Goal: Task Accomplishment & Management: Use online tool/utility

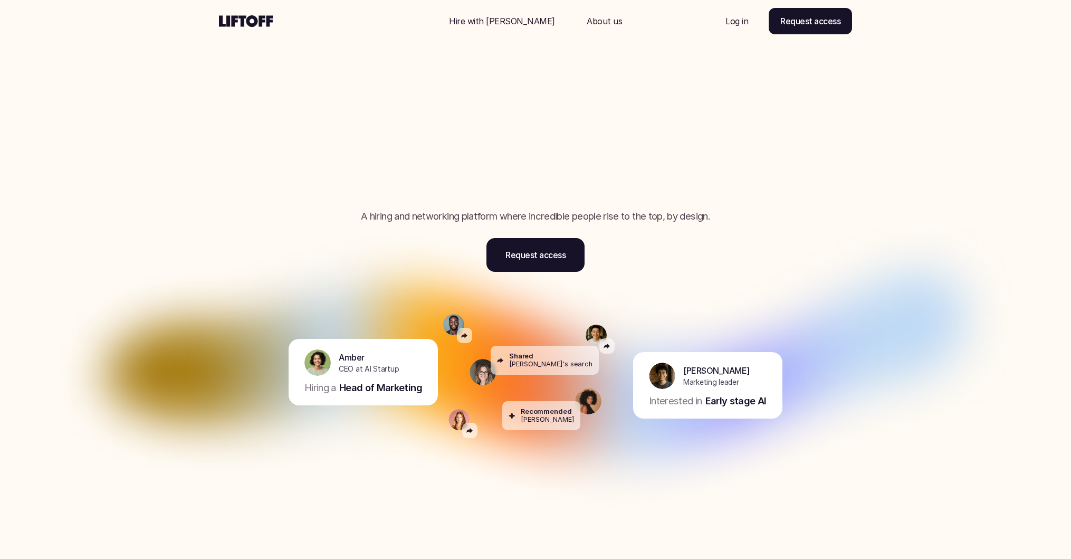
click at [732, 16] on p "Log in" at bounding box center [736, 21] width 23 height 13
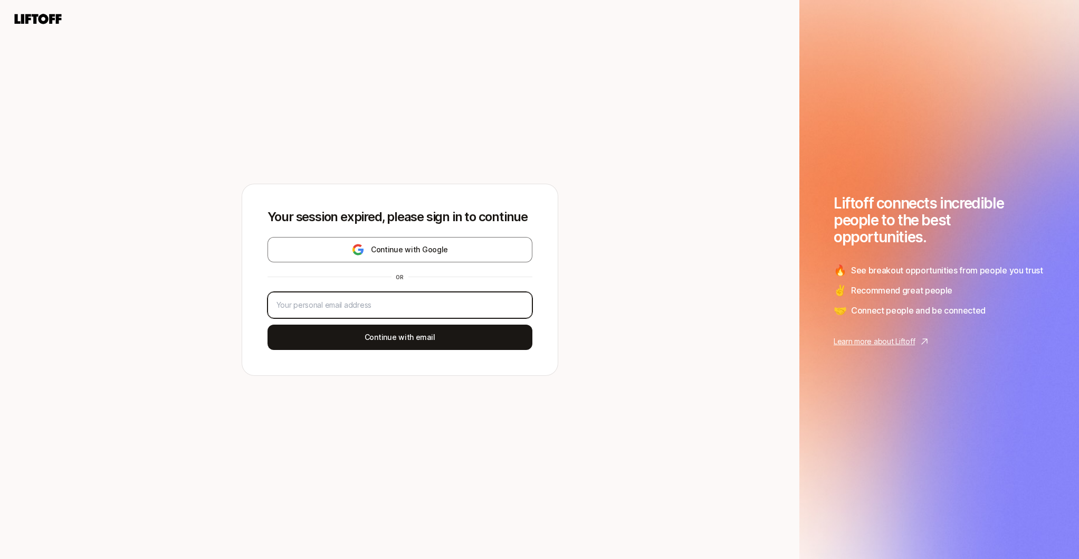
click at [409, 309] on input "email" at bounding box center [399, 305] width 247 height 13
type input "nicole.najafi@gmail.com"
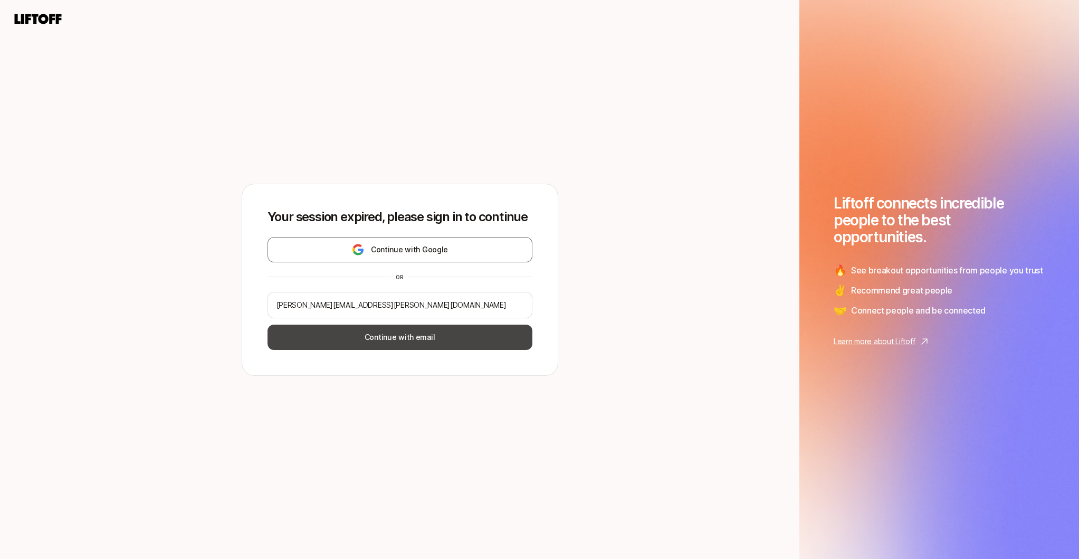
click at [405, 332] on button "Continue with email" at bounding box center [399, 336] width 265 height 25
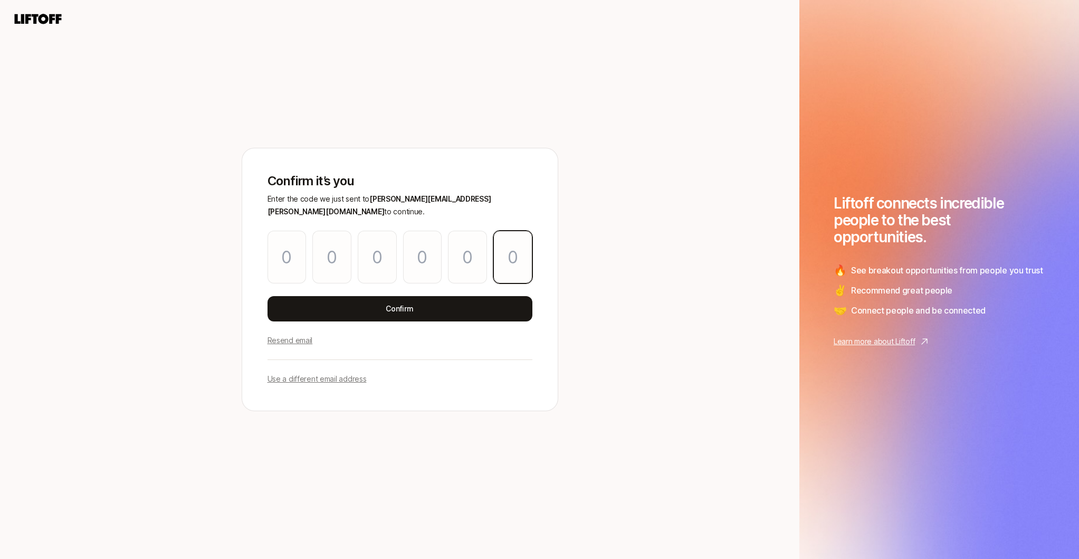
paste input "3"
type input "7"
type input "0"
type input "1"
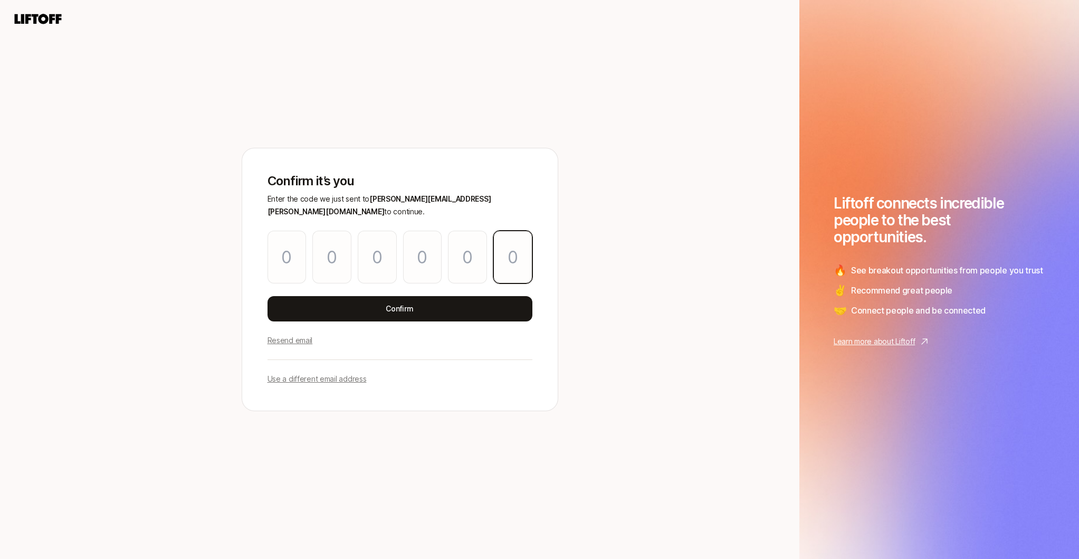
type input "6"
type input "3"
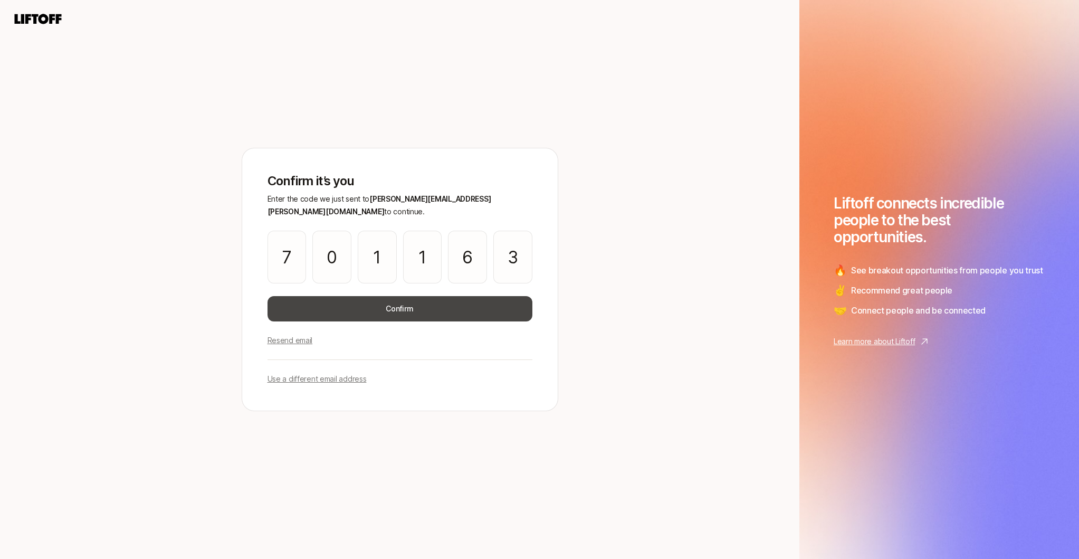
click at [350, 298] on button "Confirm" at bounding box center [399, 308] width 265 height 25
click at [402, 296] on button "Confirm" at bounding box center [399, 308] width 265 height 25
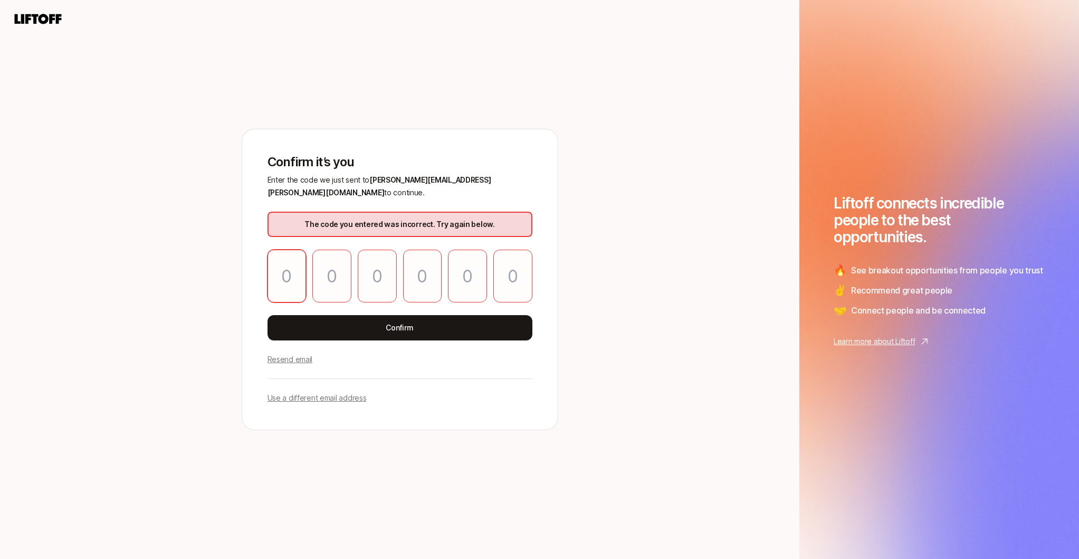
type input "7"
type input "0"
type input "1"
type input "6"
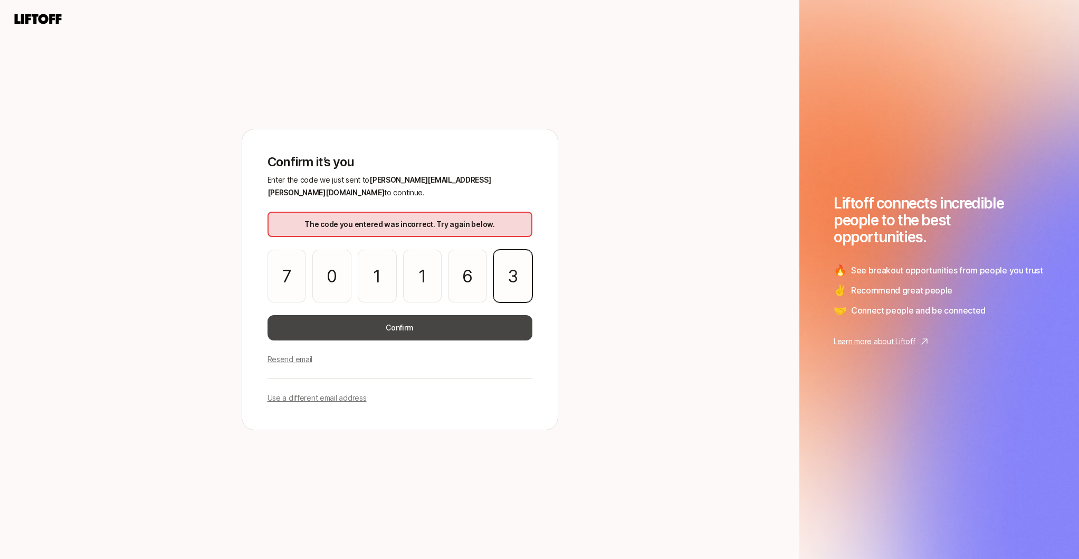
type input "3"
click at [306, 319] on button "Confirm" at bounding box center [399, 327] width 265 height 25
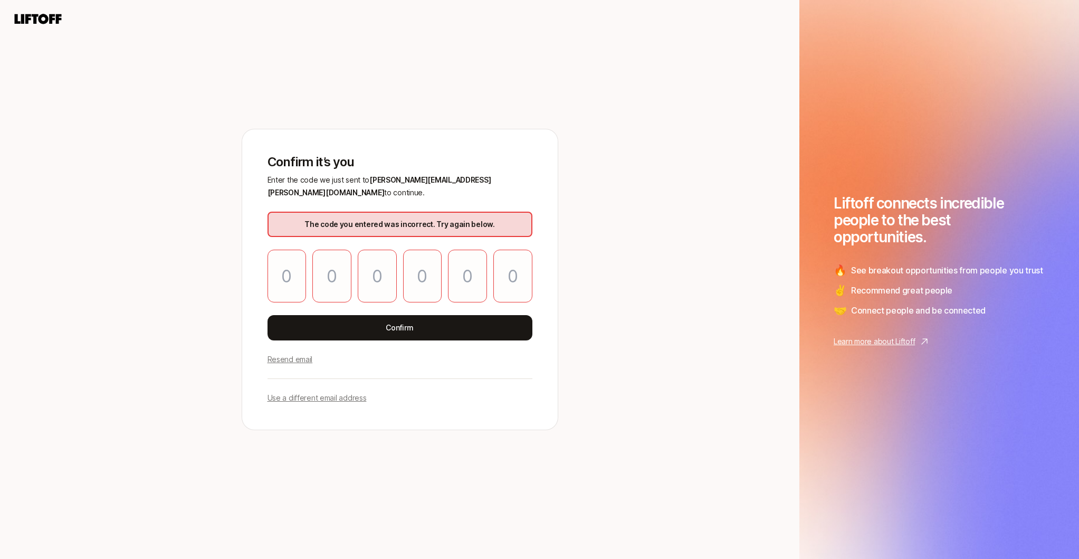
click at [300, 353] on p "Resend email" at bounding box center [289, 359] width 45 height 13
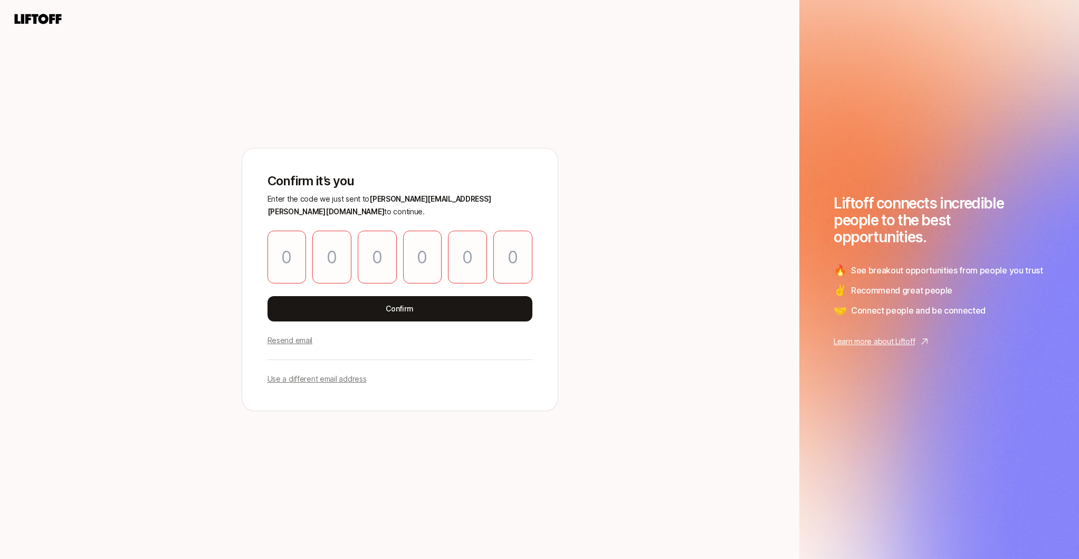
click at [300, 341] on div "Confirm it’s you Enter the code we just sent to nicole.najafi@gmail.com to cont…" at bounding box center [399, 279] width 315 height 262
click at [300, 334] on p "Resend email" at bounding box center [289, 340] width 45 height 13
click at [291, 242] on input "Please enter OTP character 1" at bounding box center [286, 256] width 39 height 53
paste input "6"
type input "6"
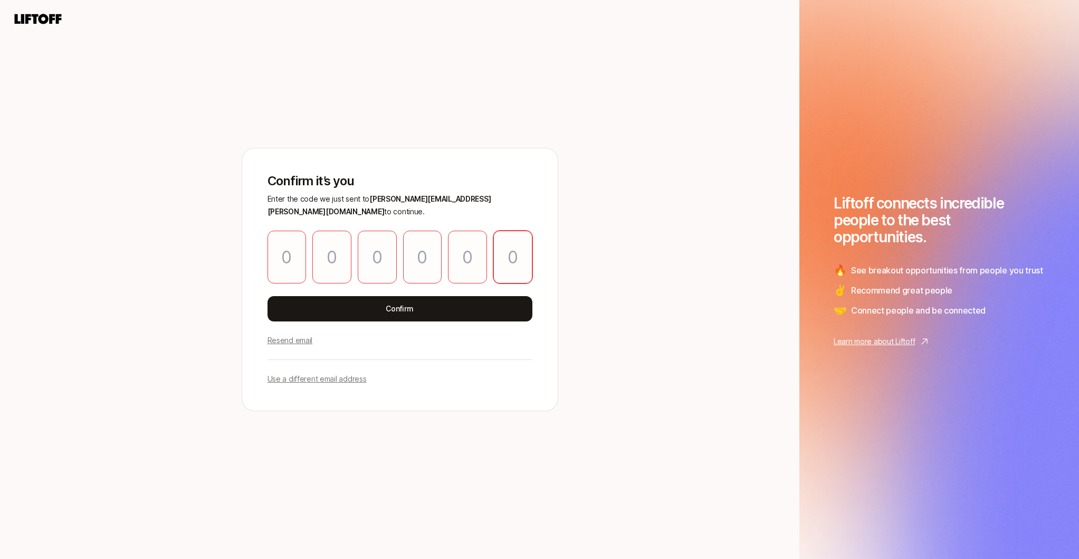
type input "0"
type input "6"
type input "7"
type input "8"
type input "6"
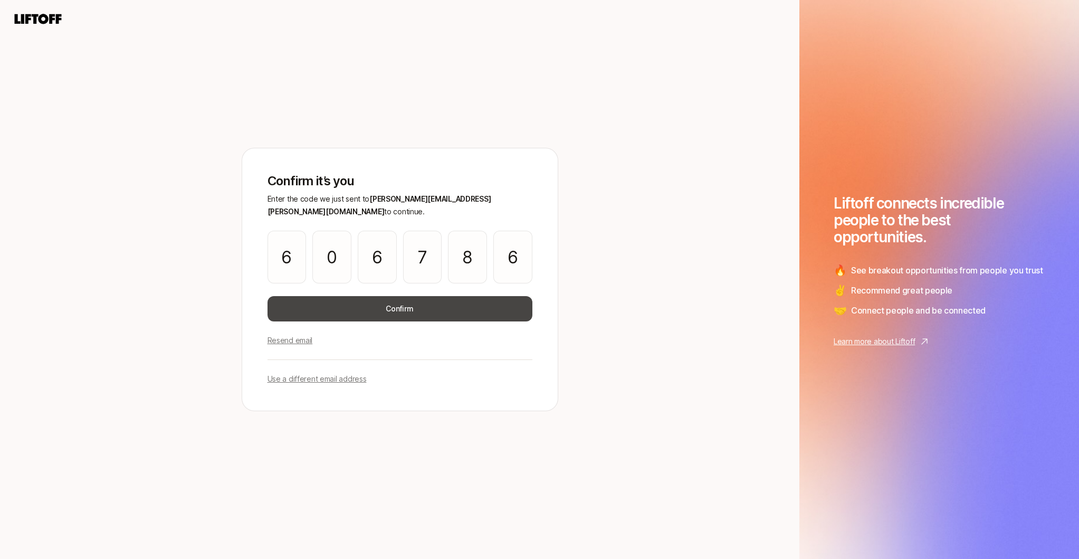
click at [399, 296] on button "Confirm" at bounding box center [399, 308] width 265 height 25
click at [402, 303] on button "Confirm" at bounding box center [399, 308] width 265 height 25
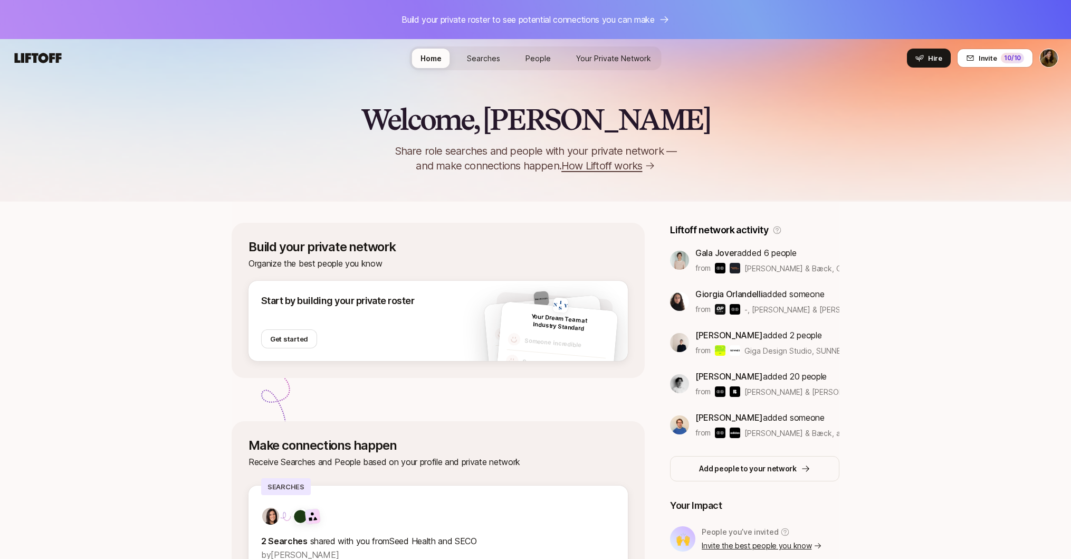
click at [633, 60] on span "Your Private Network" at bounding box center [613, 58] width 75 height 9
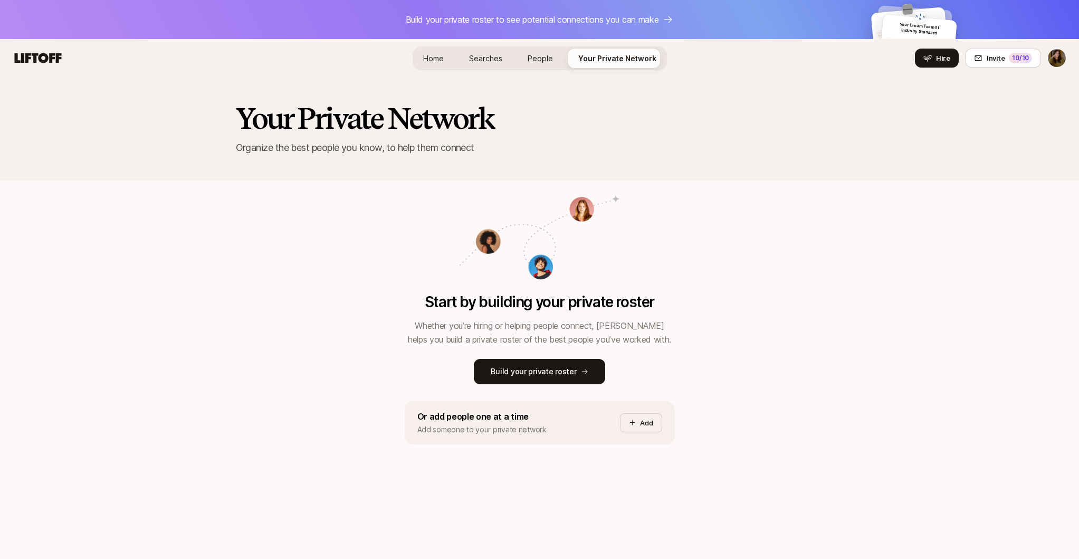
click at [477, 63] on link "Searches" at bounding box center [485, 59] width 50 height 20
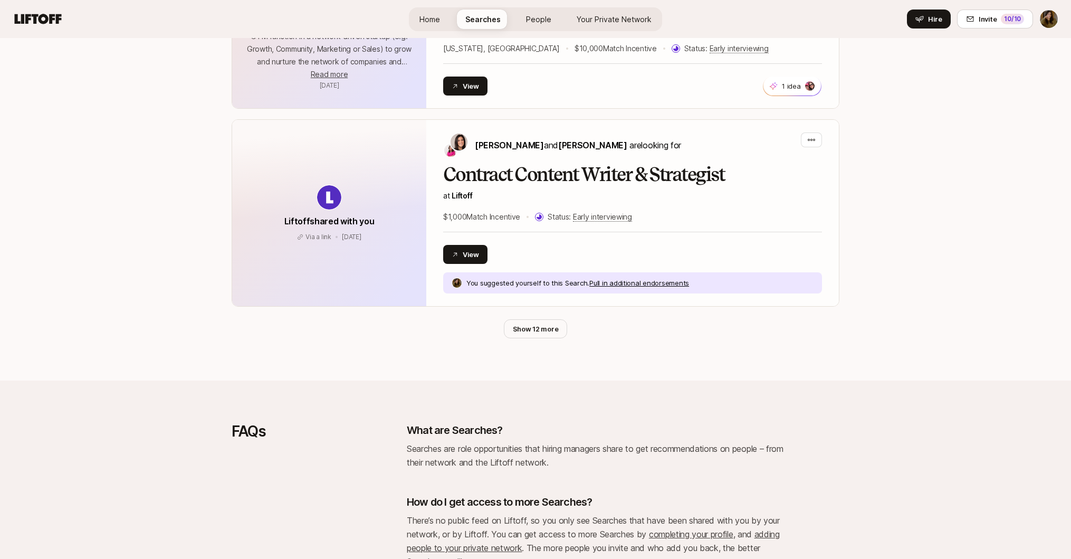
scroll to position [2104, 0]
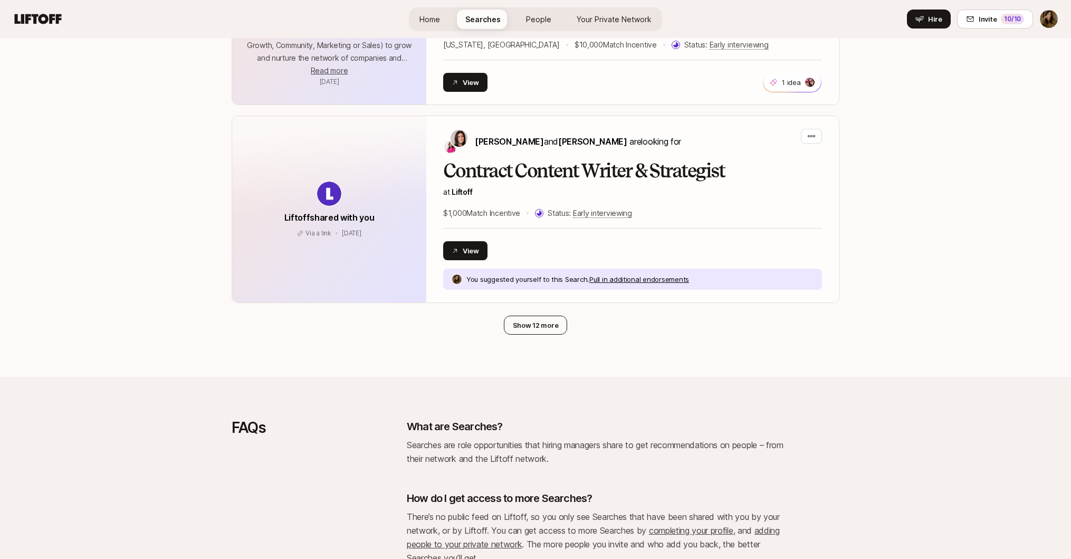
click at [543, 325] on button "Show 12 more" at bounding box center [536, 324] width 64 height 19
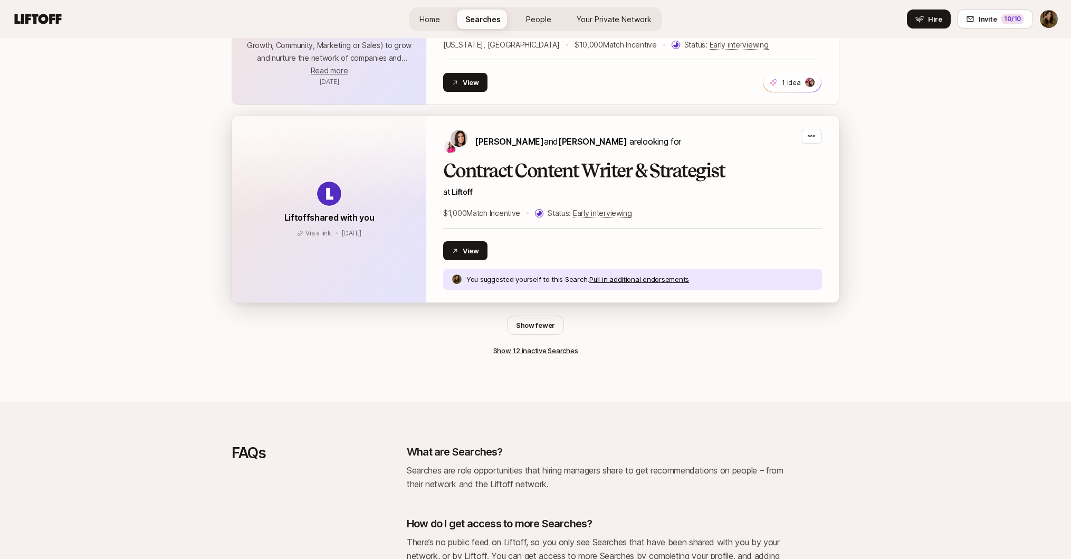
click at [494, 177] on h2 "Contract Content Writer & Strategist" at bounding box center [632, 170] width 379 height 21
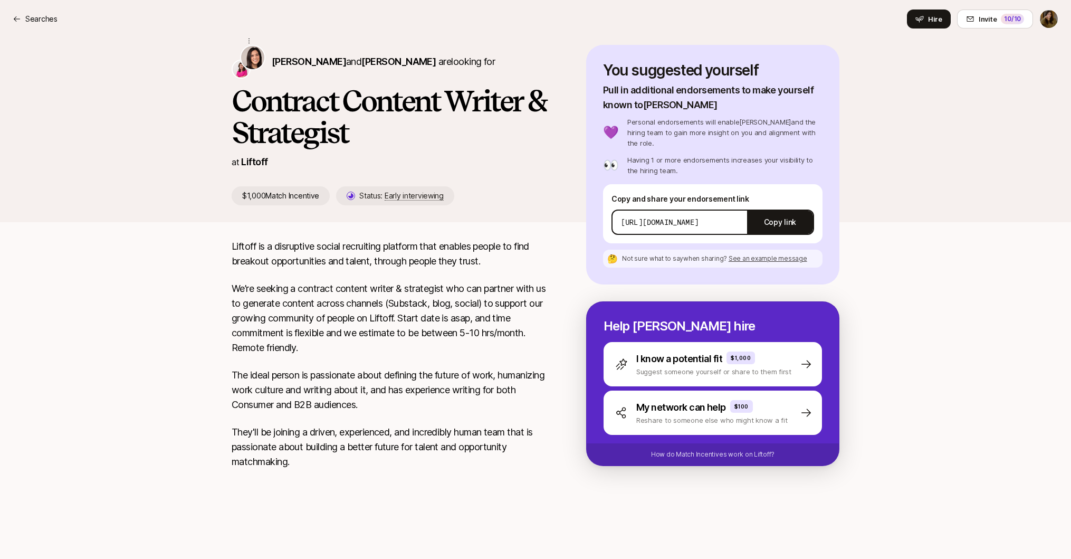
scroll to position [127, 0]
